Goal: Task Accomplishment & Management: Use online tool/utility

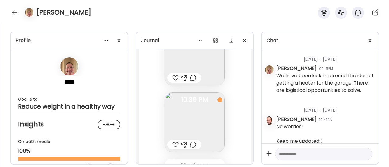
scroll to position [36947, 0]
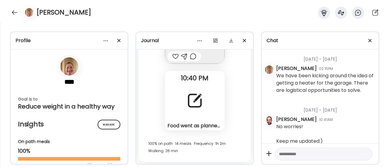
click at [184, 99] on div at bounding box center [195, 101] width 22 height 22
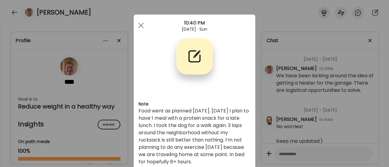
scroll to position [18, 0]
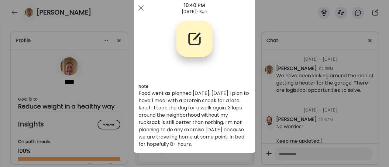
click at [110, 114] on div "Ate Coach Dashboard Wahoo! It’s official Take a moment to set up your Coach Pro…" at bounding box center [194, 83] width 389 height 167
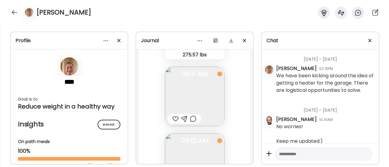
scroll to position [35957, 0]
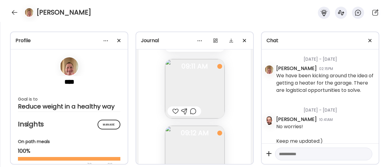
click at [190, 99] on img at bounding box center [194, 88] width 59 height 59
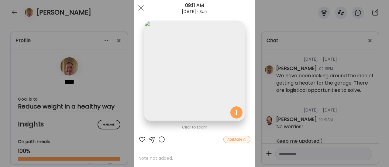
click at [105, 119] on div "Ate Coach Dashboard Wahoo! It’s official Take a moment to set up your Coach Pro…" at bounding box center [194, 83] width 389 height 167
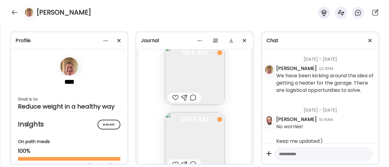
scroll to position [35965, 0]
click at [203, 80] on img at bounding box center [194, 80] width 59 height 59
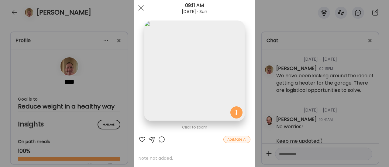
click at [124, 132] on div "Ate Coach Dashboard Wahoo! It’s official Take a moment to set up your Coach Pro…" at bounding box center [194, 83] width 389 height 167
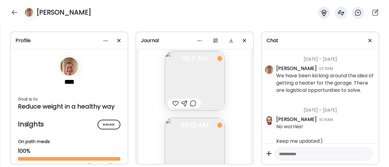
click at [191, 104] on div at bounding box center [193, 103] width 6 height 7
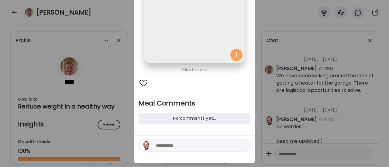
scroll to position [77, 0]
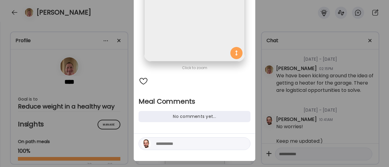
click at [164, 143] on textarea at bounding box center [197, 143] width 82 height 7
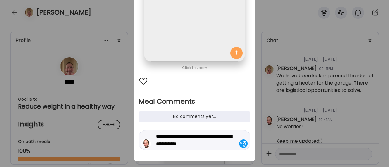
type textarea "**********"
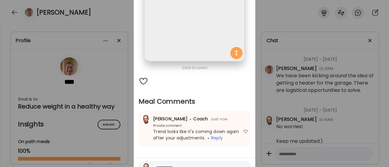
click at [104, 121] on div "Ate Coach Dashboard Wahoo! It’s official Take a moment to set up your Coach Pro…" at bounding box center [194, 83] width 389 height 167
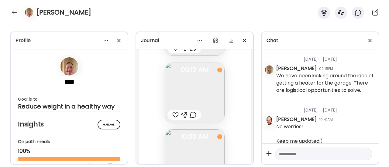
scroll to position [36112, 0]
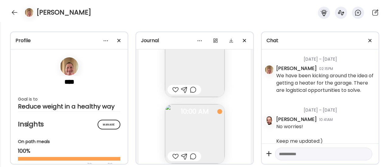
click at [190, 90] on div at bounding box center [193, 89] width 6 height 7
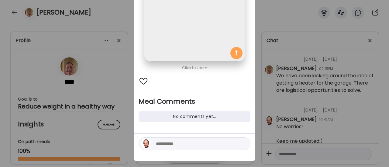
click at [165, 144] on textarea at bounding box center [197, 143] width 82 height 7
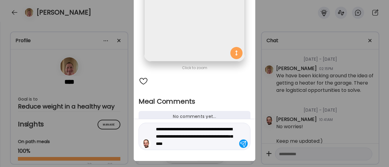
type textarea "**********"
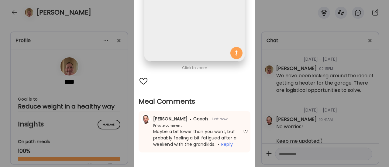
click at [86, 99] on div "Ate Coach Dashboard Wahoo! It’s official Take a moment to set up your Coach Pro…" at bounding box center [194, 83] width 389 height 167
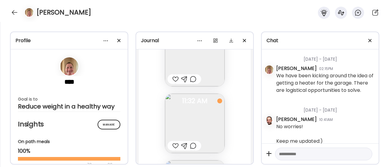
scroll to position [36188, 0]
click at [190, 82] on div at bounding box center [193, 80] width 6 height 7
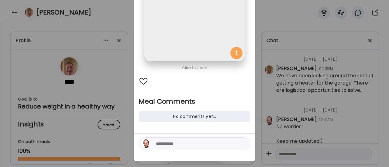
click at [160, 145] on textarea at bounding box center [197, 143] width 82 height 7
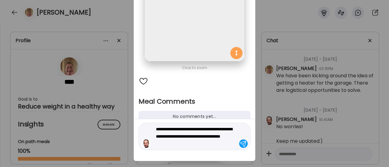
type textarea "**********"
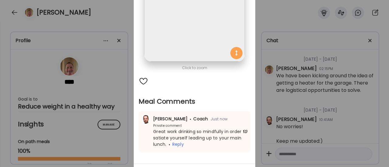
click at [120, 107] on div "Ate Coach Dashboard Wahoo! It’s official Take a moment to set up your Coach Pro…" at bounding box center [194, 83] width 389 height 167
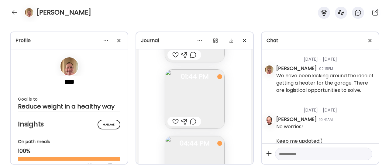
scroll to position [36366, 0]
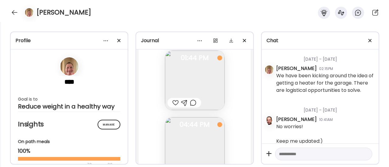
click at [199, 79] on img at bounding box center [194, 80] width 59 height 59
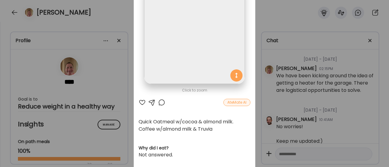
scroll to position [55, 0]
click at [160, 104] on div at bounding box center [161, 102] width 7 height 7
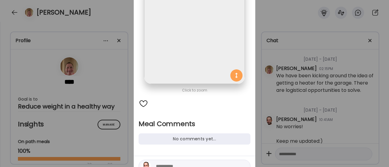
scroll to position [75, 0]
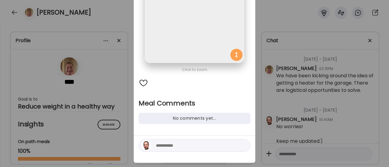
click at [158, 144] on textarea at bounding box center [197, 145] width 82 height 7
type textarea "*****"
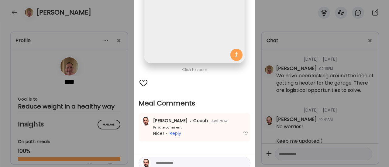
click at [126, 112] on div "Ate Coach Dashboard Wahoo! It’s official Take a moment to set up your Coach Pro…" at bounding box center [194, 83] width 389 height 167
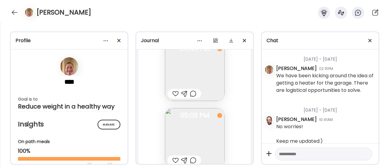
scroll to position [36441, 0]
click at [173, 93] on div at bounding box center [175, 94] width 6 height 7
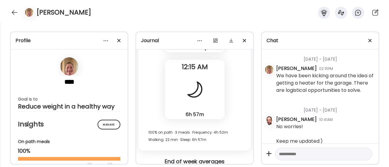
scroll to position [35698, 0]
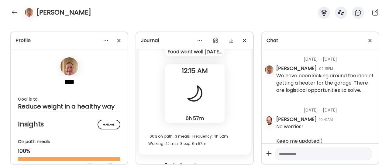
click at [185, 86] on div at bounding box center [195, 94] width 22 height 22
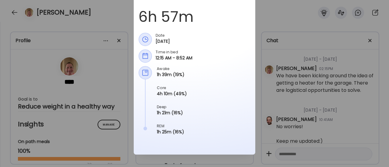
click at [116, 99] on div "Ate Coach Dashboard Wahoo! It’s official Take a moment to set up your Coach Pro…" at bounding box center [194, 83] width 389 height 167
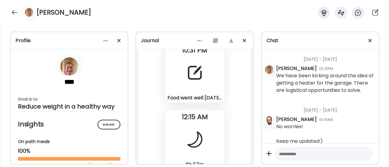
scroll to position [35652, 0]
click at [182, 86] on div "Food went well [DATE], certainly better than [DATE]. [DATE] I plan to have 1 me…" at bounding box center [194, 72] width 59 height 59
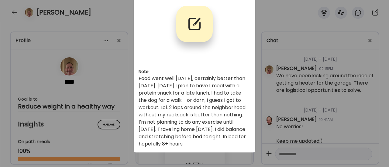
scroll to position [32, 0]
click at [124, 107] on div "Ate Coach Dashboard Wahoo! It’s official Take a moment to set up your Coach Pro…" at bounding box center [194, 83] width 389 height 167
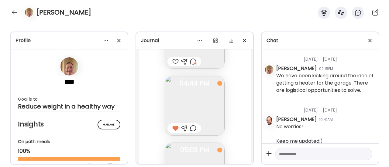
scroll to position [36391, 0]
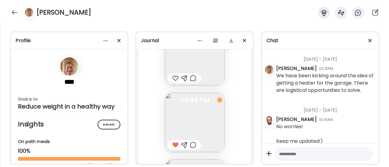
click at [190, 80] on div at bounding box center [193, 78] width 6 height 7
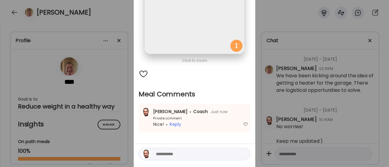
scroll to position [84, 0]
click at [165, 154] on textarea at bounding box center [197, 154] width 82 height 7
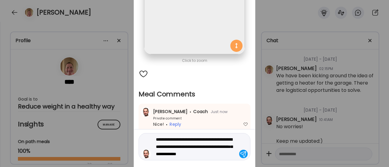
type textarea "**********"
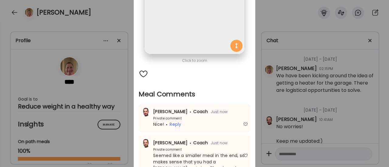
click at [117, 137] on div "Ate Coach Dashboard Wahoo! It’s official Take a moment to set up your Coach Pro…" at bounding box center [194, 83] width 389 height 167
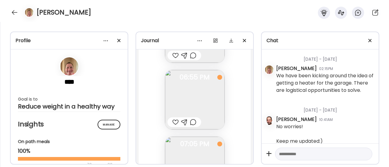
scroll to position [36546, 0]
click at [189, 107] on img at bounding box center [194, 101] width 59 height 59
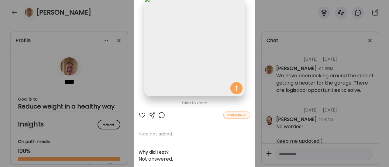
scroll to position [42, 0]
click at [126, 138] on div "Ate Coach Dashboard Wahoo! It’s official Take a moment to set up your Coach Pro…" at bounding box center [194, 83] width 389 height 167
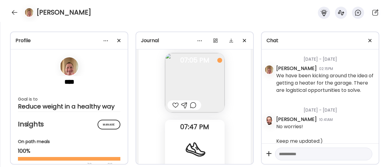
scroll to position [36624, 0]
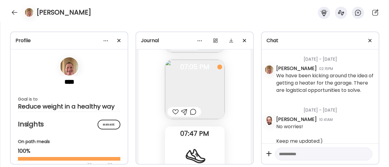
click at [191, 89] on img at bounding box center [194, 89] width 59 height 59
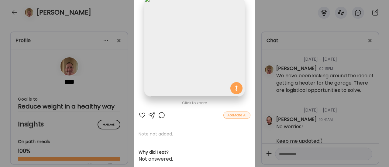
click at [111, 114] on div "Ate Coach Dashboard Wahoo! It’s official Take a moment to set up your Coach Pro…" at bounding box center [194, 83] width 389 height 167
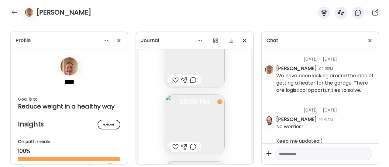
scroll to position [36527, 0]
click at [190, 76] on div at bounding box center [193, 75] width 6 height 7
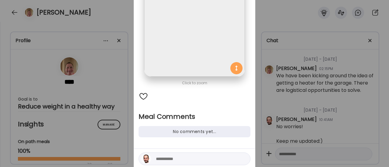
scroll to position [86, 0]
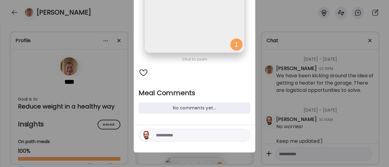
click at [174, 132] on textarea at bounding box center [197, 135] width 82 height 7
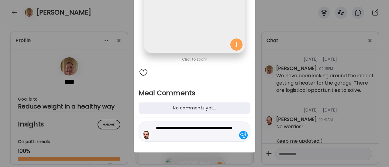
type textarea "**********"
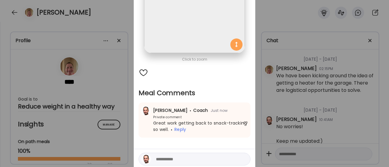
click at [115, 141] on div "Ate Coach Dashboard Wahoo! It’s official Take a moment to set up your Coach Pro…" at bounding box center [194, 83] width 389 height 167
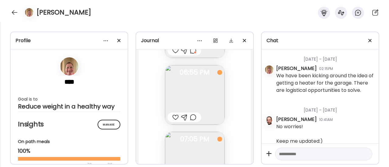
scroll to position [36556, 0]
click at [190, 113] on div at bounding box center [193, 113] width 6 height 7
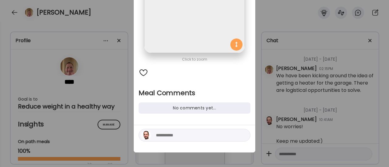
click at [167, 138] on textarea at bounding box center [197, 135] width 82 height 7
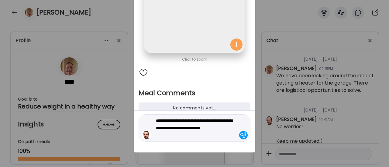
type textarea "**********"
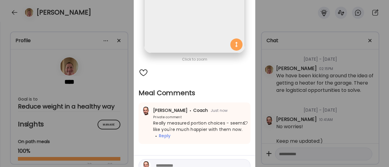
click at [101, 78] on div "Ate Coach Dashboard Wahoo! It’s official Take a moment to set up your Coach Pro…" at bounding box center [194, 83] width 389 height 167
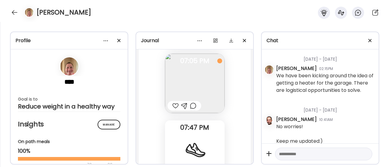
scroll to position [36631, 0]
click at [172, 104] on div at bounding box center [175, 105] width 6 height 7
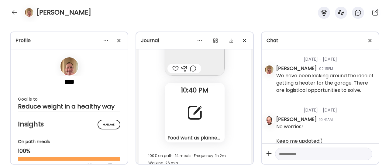
scroll to position [36941, 0]
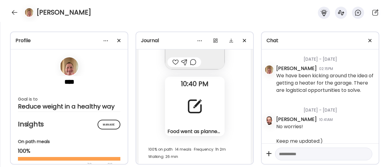
click at [184, 111] on div at bounding box center [195, 107] width 22 height 22
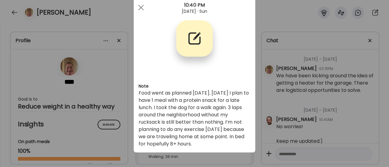
scroll to position [18, 0]
click at [122, 111] on div "Ate Coach Dashboard Wahoo! It’s official Take a moment to set up your Coach Pro…" at bounding box center [194, 83] width 389 height 167
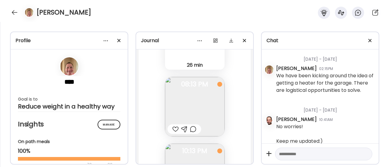
scroll to position [36738, 0]
click at [190, 132] on div at bounding box center [193, 131] width 6 height 7
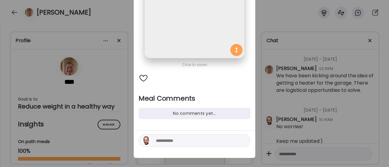
scroll to position [83, 0]
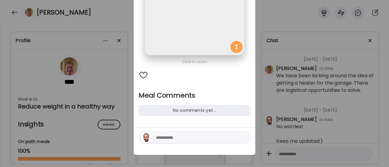
click at [165, 137] on textarea at bounding box center [197, 137] width 82 height 7
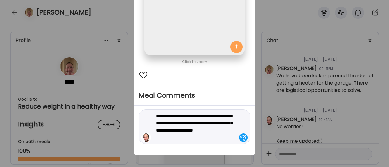
type textarea "**********"
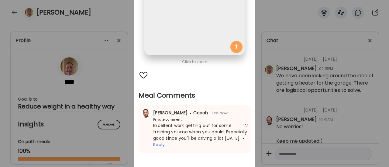
click at [112, 78] on div "Ate Coach Dashboard Wahoo! It’s official Take a moment to set up your Coach Pro…" at bounding box center [194, 83] width 389 height 167
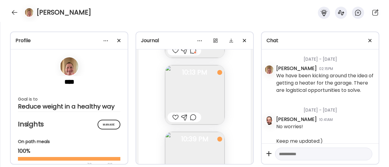
scroll to position [36847, 0]
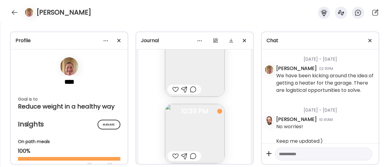
click at [188, 67] on img at bounding box center [194, 66] width 59 height 59
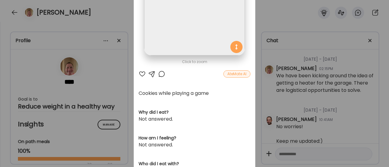
click at [161, 74] on div at bounding box center [161, 73] width 7 height 7
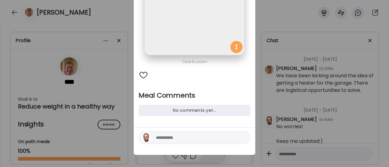
click at [158, 139] on textarea at bounding box center [197, 137] width 82 height 7
type textarea "*****"
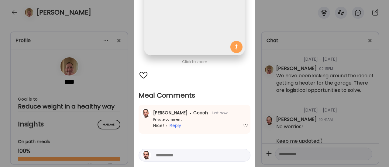
click at [77, 75] on div "Ate Coach Dashboard Wahoo! It’s official Take a moment to set up your Coach Pro…" at bounding box center [194, 83] width 389 height 167
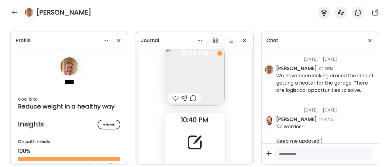
scroll to position [36875, 0]
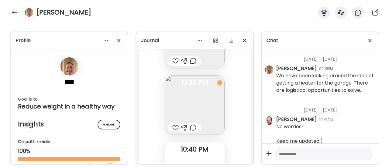
click at [190, 128] on div at bounding box center [193, 127] width 6 height 7
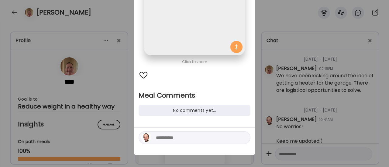
click at [174, 138] on textarea at bounding box center [197, 137] width 82 height 7
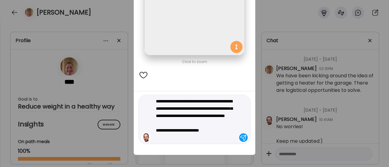
type textarea "**********"
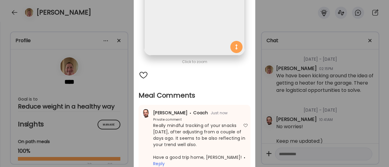
click at [112, 85] on div "Ate Coach Dashboard Wahoo! It’s official Take a moment to set up your Coach Pro…" at bounding box center [194, 83] width 389 height 167
